Goal: Task Accomplishment & Management: Use online tool/utility

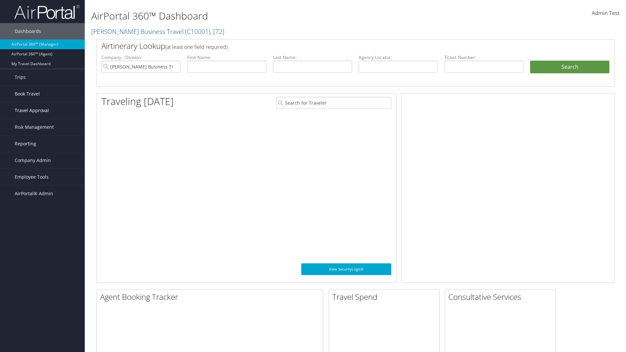
click at [42, 111] on span "Travel Approval" at bounding box center [32, 110] width 34 height 16
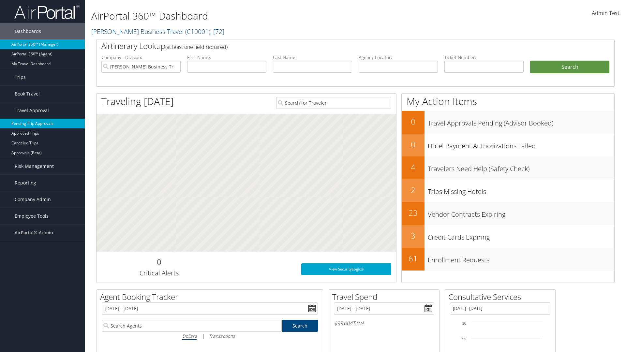
click at [42, 124] on link "Pending Trip Approvals" at bounding box center [42, 124] width 85 height 10
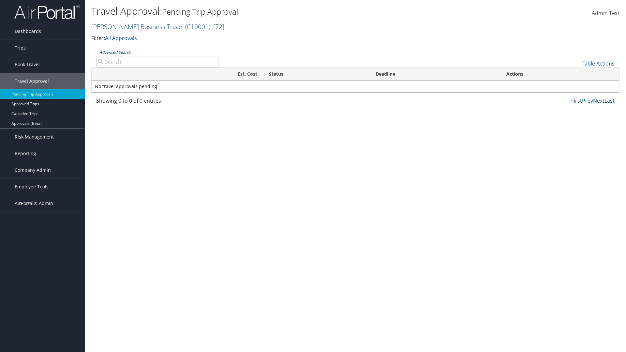
click at [115, 52] on link "Advanced Search" at bounding box center [115, 53] width 32 height 6
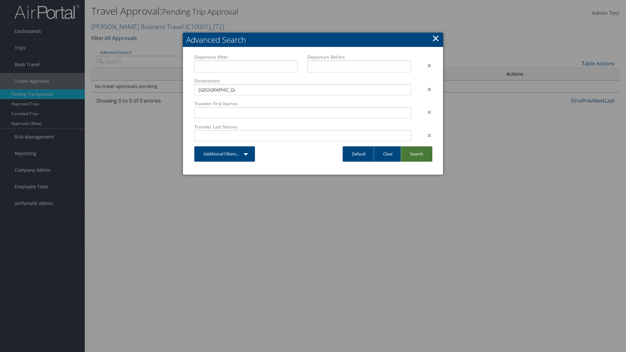
type input "Long Beach"
click at [416, 154] on link "Search" at bounding box center [417, 153] width 32 height 15
type input "Long Beach"
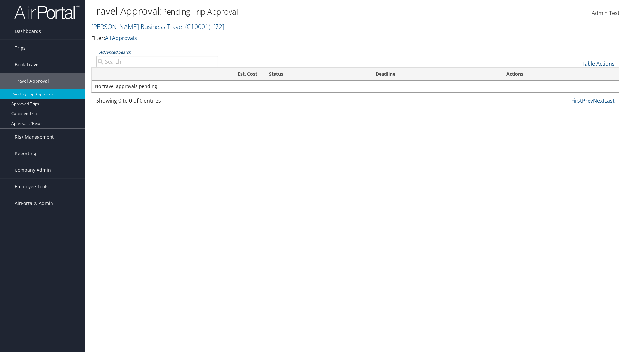
click at [115, 52] on link "Advanced Search" at bounding box center [115, 53] width 32 height 6
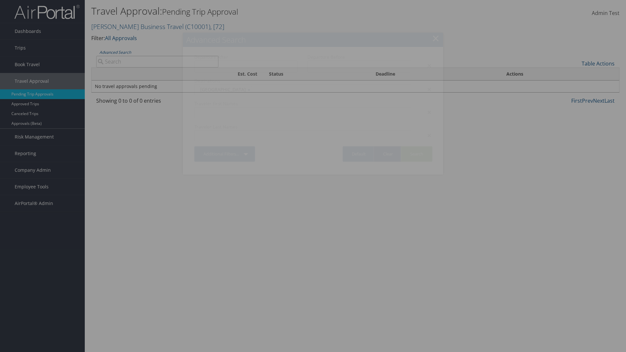
click at [388, 154] on link "Clear" at bounding box center [388, 153] width 28 height 15
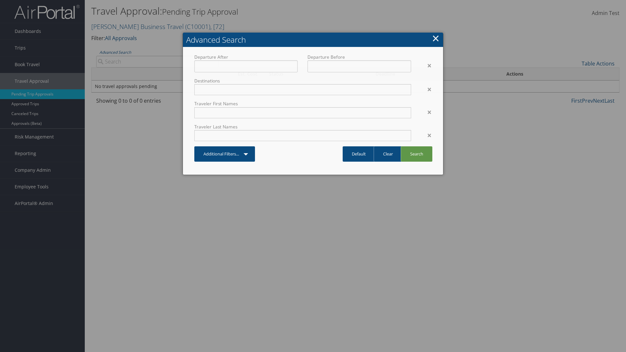
click at [436, 38] on link "×" at bounding box center [435, 38] width 7 height 13
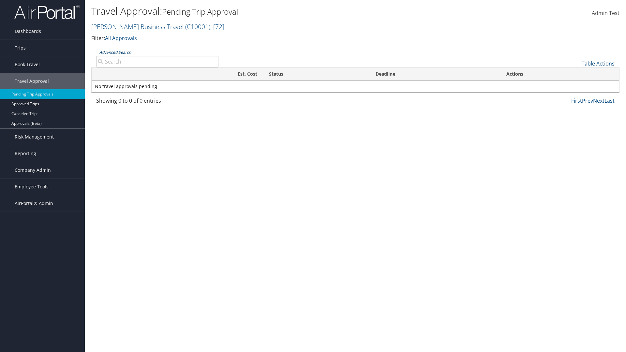
click at [115, 52] on link "Advanced Search" at bounding box center [115, 53] width 32 height 6
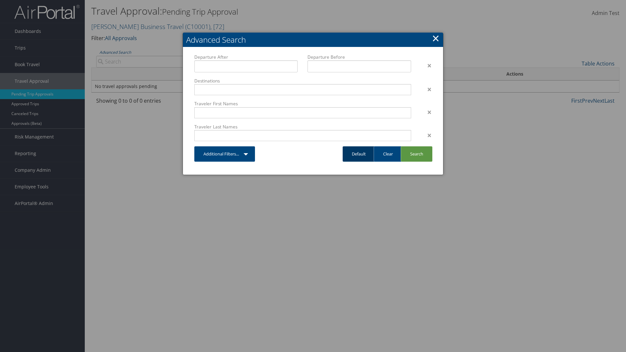
click at [359, 154] on link "Default" at bounding box center [359, 153] width 32 height 15
